Goal: Entertainment & Leisure: Consume media (video, audio)

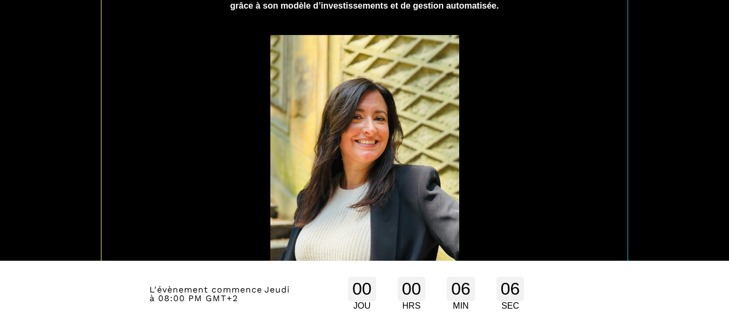
scroll to position [653, 0]
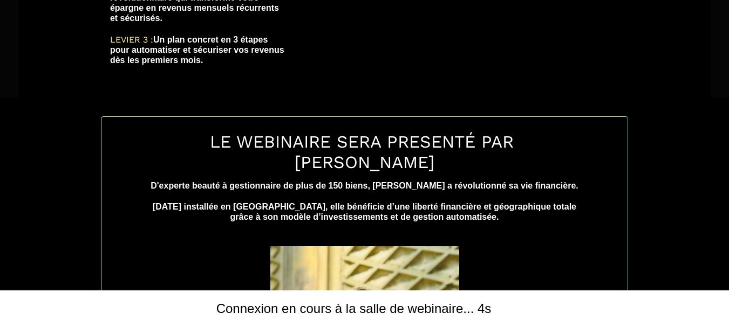
scroll to position [545, 0]
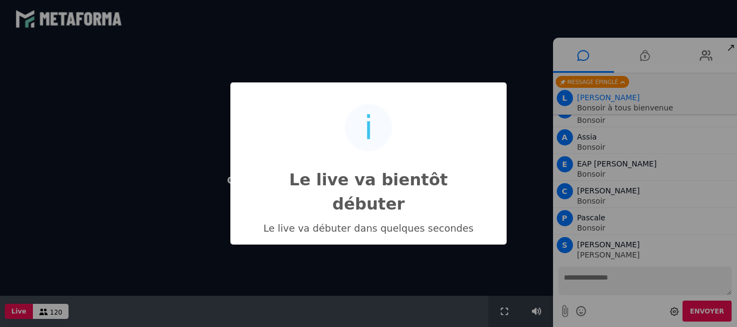
scroll to position [809, 0]
click at [535, 54] on div "i Le live va bientôt débuter × Le live va débuter dans quelques secondes OK No …" at bounding box center [368, 163] width 737 height 327
click at [465, 261] on div "i Le live va bientôt débuter × Le live va débuter dans quelques secondes OK No …" at bounding box center [368, 163] width 737 height 327
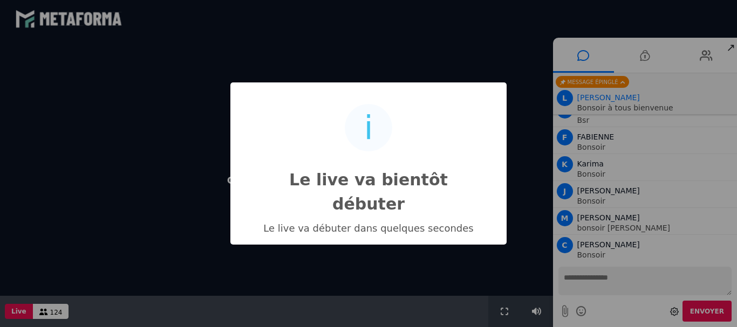
click at [734, 49] on div "i Le live va bientôt débuter × Le live va débuter dans quelques secondes OK No …" at bounding box center [368, 163] width 737 height 327
click at [522, 48] on div "i Le live va bientôt débuter × Le live va débuter dans quelques secondes OK No …" at bounding box center [368, 163] width 737 height 327
click at [469, 252] on div "i Le live va bientôt débuter × Le live va débuter dans quelques secondes OK No …" at bounding box center [368, 163] width 737 height 327
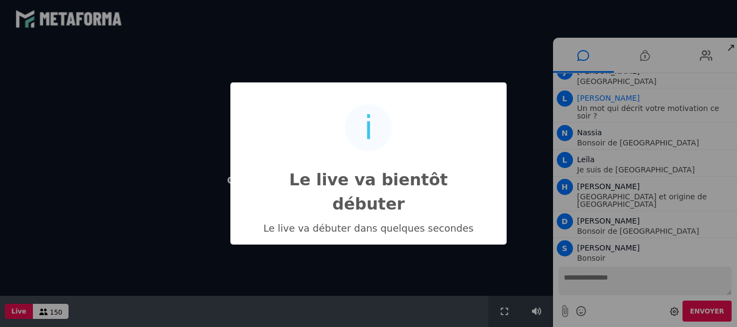
scroll to position [3723, 0]
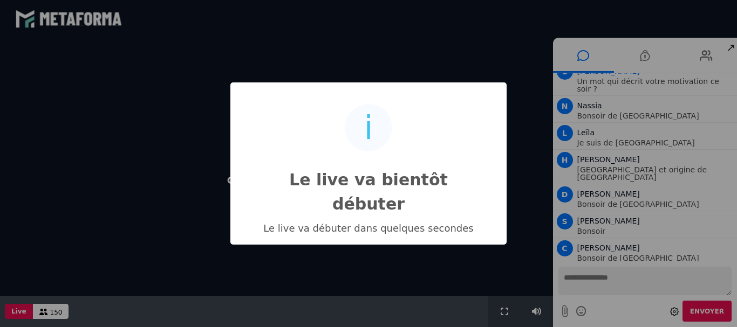
click at [645, 59] on div "i Le live va bientôt débuter × Le live va débuter dans quelques secondes OK No …" at bounding box center [368, 163] width 737 height 327
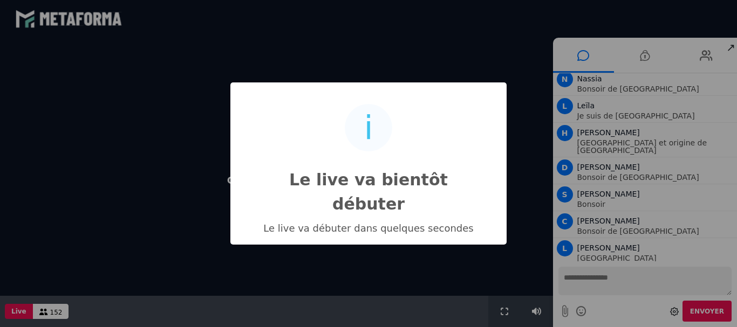
click at [713, 318] on div "i Le live va bientôt débuter × Le live va débuter dans quelques secondes OK No …" at bounding box center [368, 163] width 737 height 327
click at [714, 313] on div "i Le live va bientôt débuter × Le live va débuter dans quelques secondes OK No …" at bounding box center [368, 163] width 737 height 327
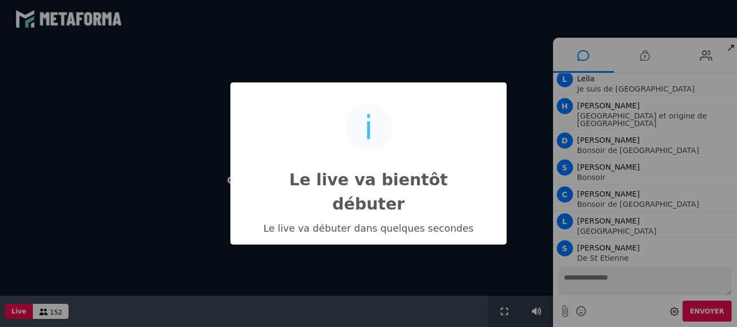
click at [40, 196] on div "i Le live va bientôt débuter × Le live va débuter dans quelques secondes OK No …" at bounding box center [368, 163] width 737 height 327
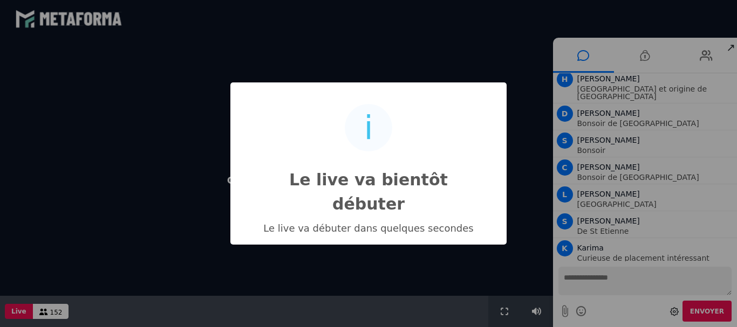
click at [17, 312] on div "i Le live va bientôt débuter × Le live va débuter dans quelques secondes OK No …" at bounding box center [368, 163] width 737 height 327
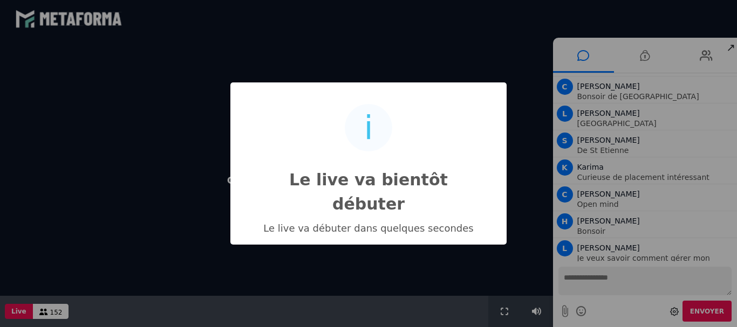
scroll to position [3912, 0]
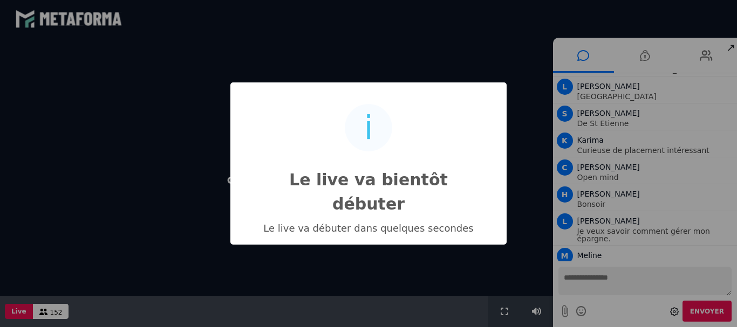
click at [732, 48] on div "i Le live va bientôt débuter × Le live va débuter dans quelques secondes OK No …" at bounding box center [368, 163] width 737 height 327
click at [707, 57] on div "i Le live va bientôt débuter × Le live va débuter dans quelques secondes OK No …" at bounding box center [368, 163] width 737 height 327
click at [645, 57] on div "i Le live va bientôt débuter × Le live va débuter dans quelques secondes OK No …" at bounding box center [368, 163] width 737 height 327
click at [589, 58] on div "i Le live va bientôt débuter × Le live va débuter dans quelques secondes OK No …" at bounding box center [368, 163] width 737 height 327
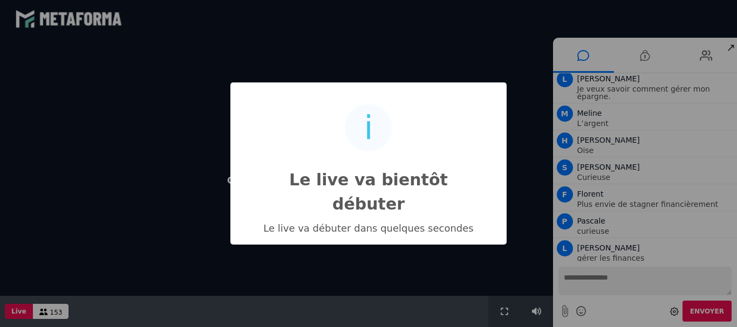
scroll to position [4081, 0]
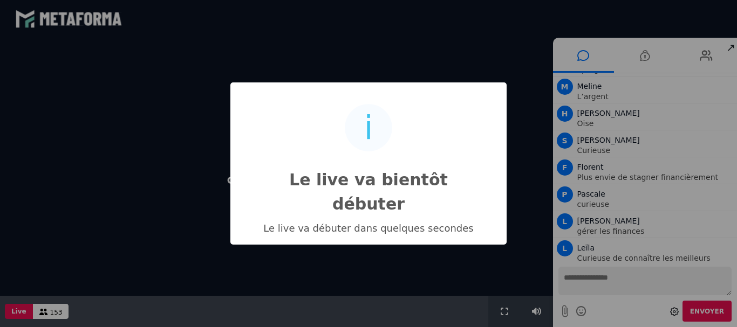
click at [149, 64] on div "i Le live va bientôt débuter × Le live va débuter dans quelques secondes OK No …" at bounding box center [368, 163] width 737 height 327
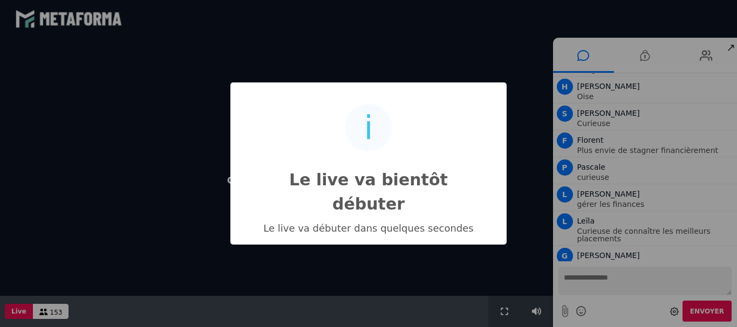
scroll to position [4158, 0]
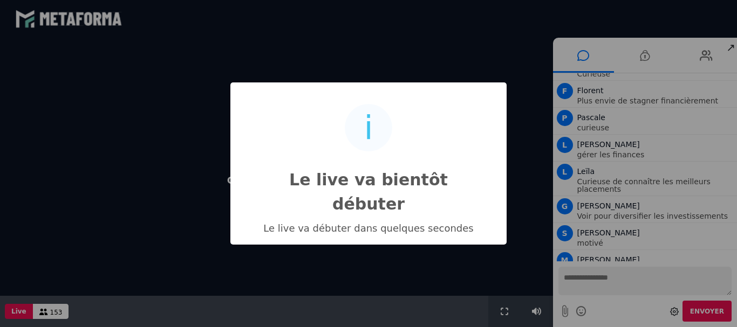
click at [371, 140] on div "i" at bounding box center [368, 127] width 9 height 43
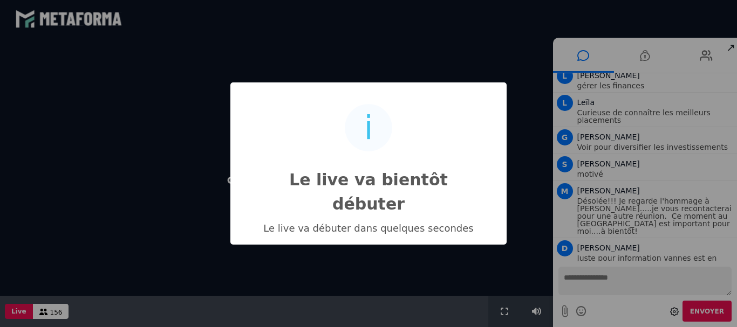
scroll to position [4261, 0]
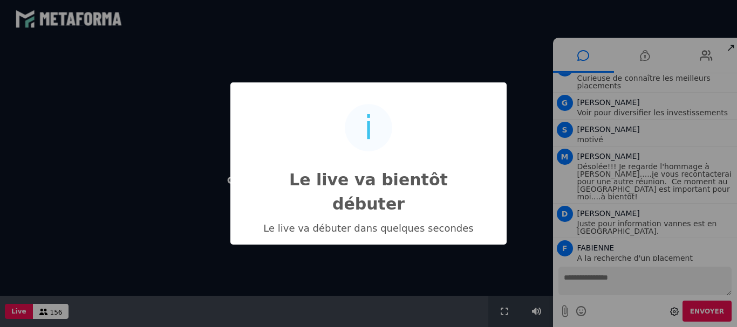
click at [77, 214] on div "i Le live va bientôt débuter × Le live va débuter dans quelques secondes OK No …" at bounding box center [368, 163] width 737 height 327
click at [52, 317] on div "i Le live va bientôt débuter × Le live va débuter dans quelques secondes OK No …" at bounding box center [368, 163] width 737 height 327
click at [13, 311] on div "i Le live va bientôt débuter × Le live va débuter dans quelques secondes OK No …" at bounding box center [368, 163] width 737 height 327
click at [87, 240] on div "i Le live va bientôt débuter × Le live va débuter dans quelques secondes OK No …" at bounding box center [368, 163] width 737 height 327
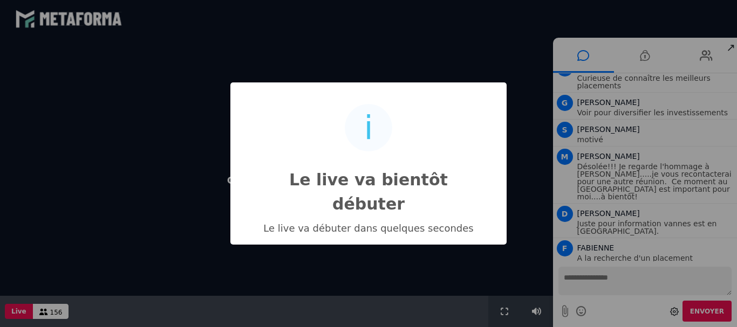
click at [643, 57] on div "i Le live va bientôt débuter × Le live va débuter dans quelques secondes OK No …" at bounding box center [368, 163] width 737 height 327
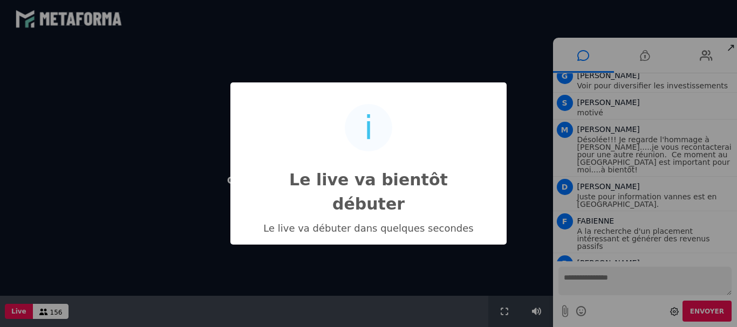
scroll to position [4323, 0]
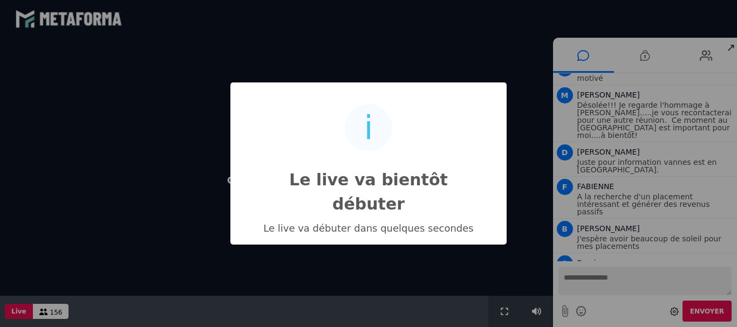
click at [731, 51] on div "i Le live va bientôt débuter × Le live va débuter dans quelques secondes OK No …" at bounding box center [368, 163] width 737 height 327
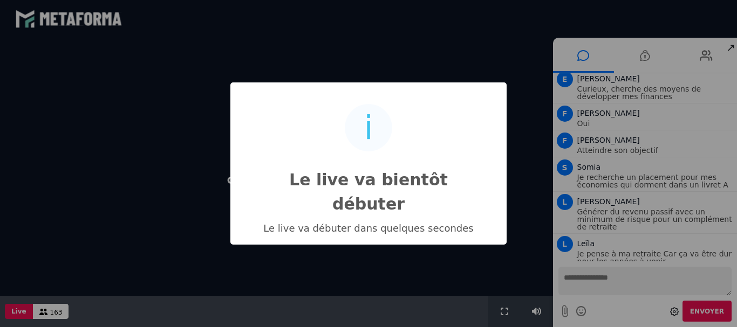
scroll to position [4630, 0]
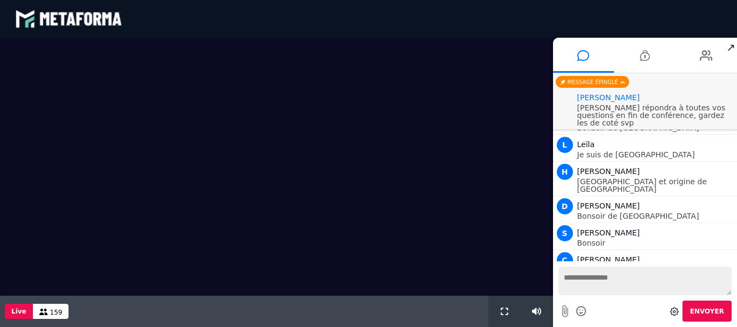
scroll to position [962, 0]
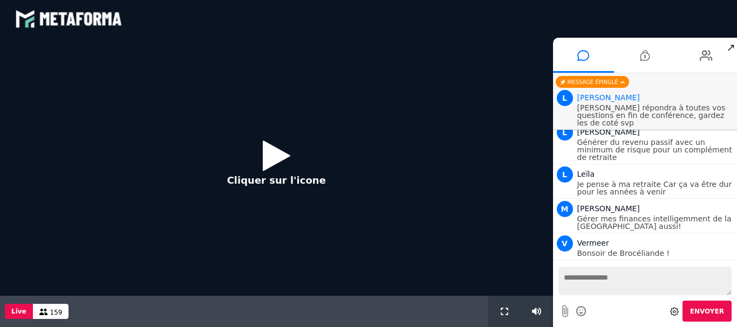
click at [272, 149] on icon at bounding box center [277, 155] width 28 height 35
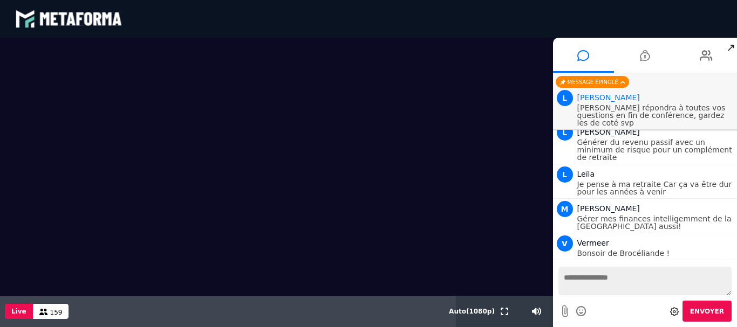
scroll to position [988, 0]
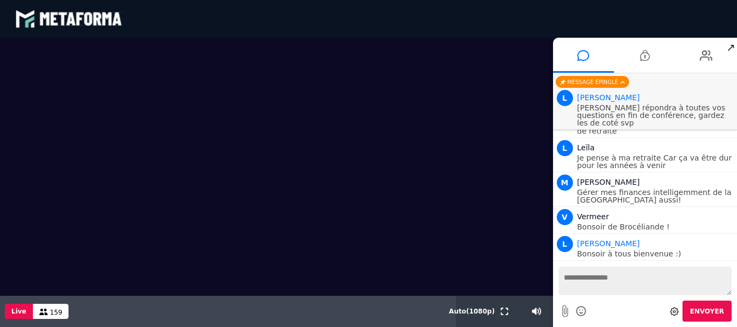
click at [517, 142] on video at bounding box center [276, 167] width 553 height 258
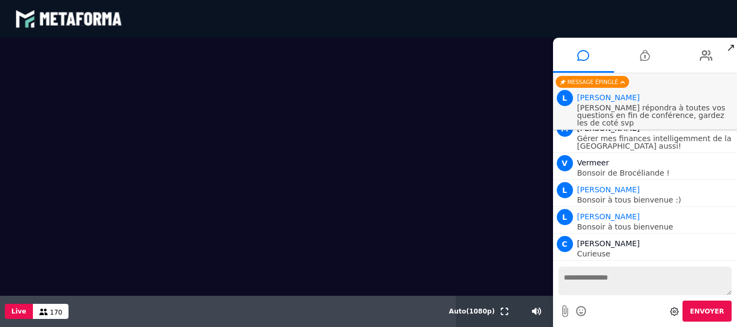
scroll to position [1069, 0]
